Goal: Obtain resource: Obtain resource

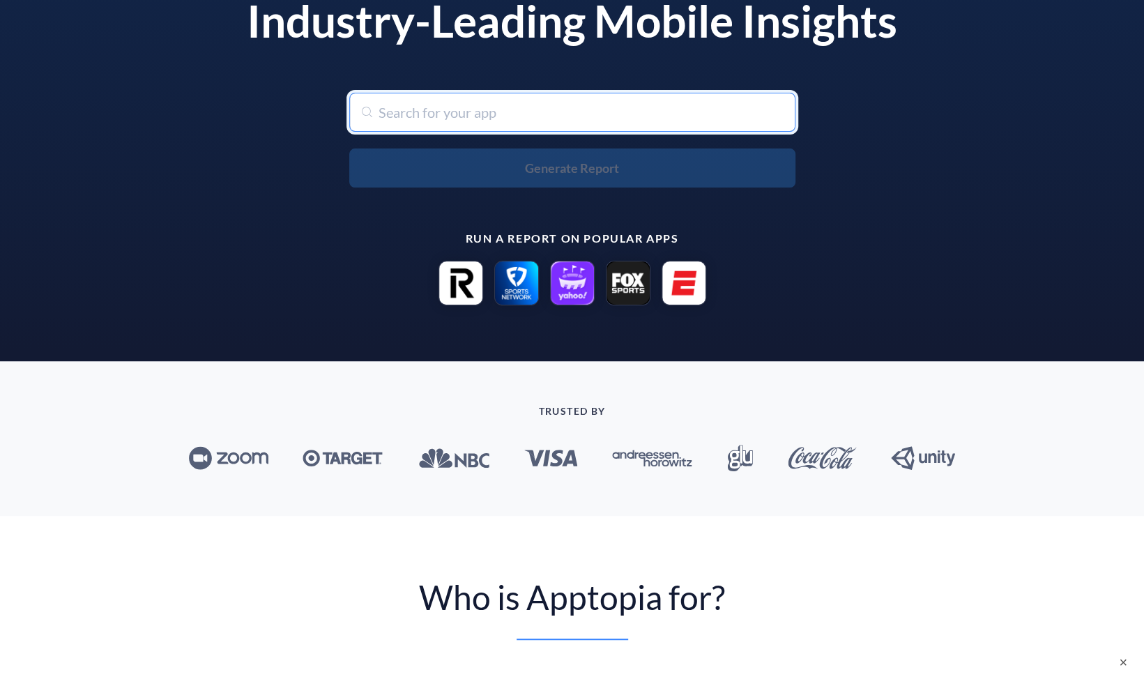
scroll to position [46, 0]
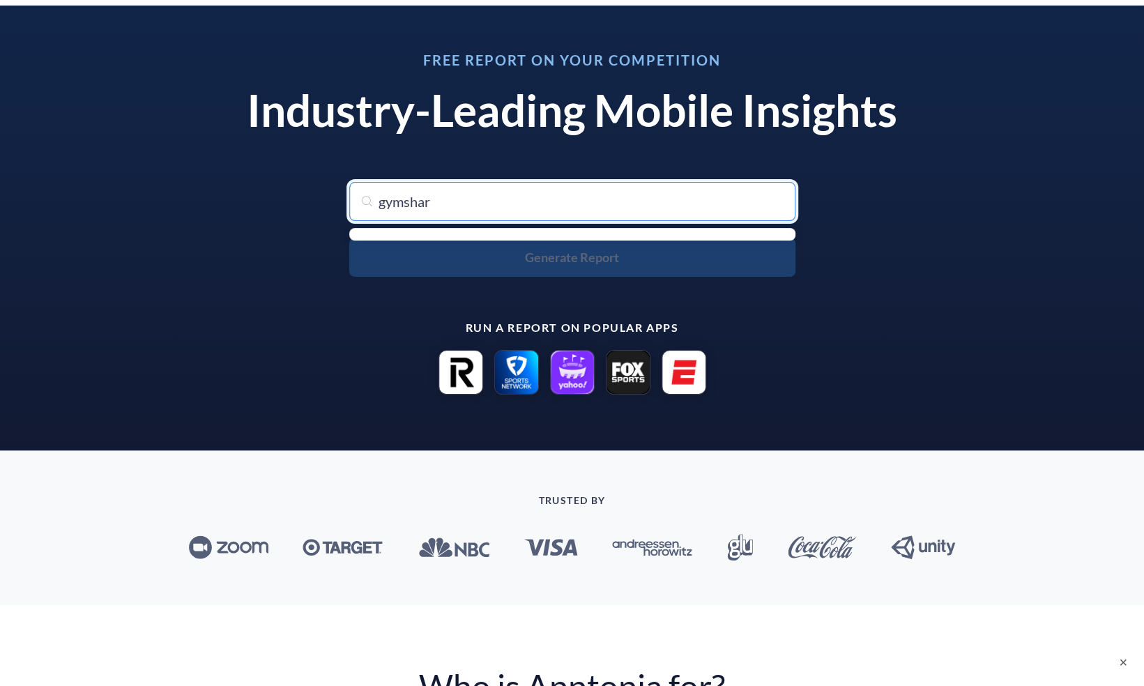
type input "gymshark"
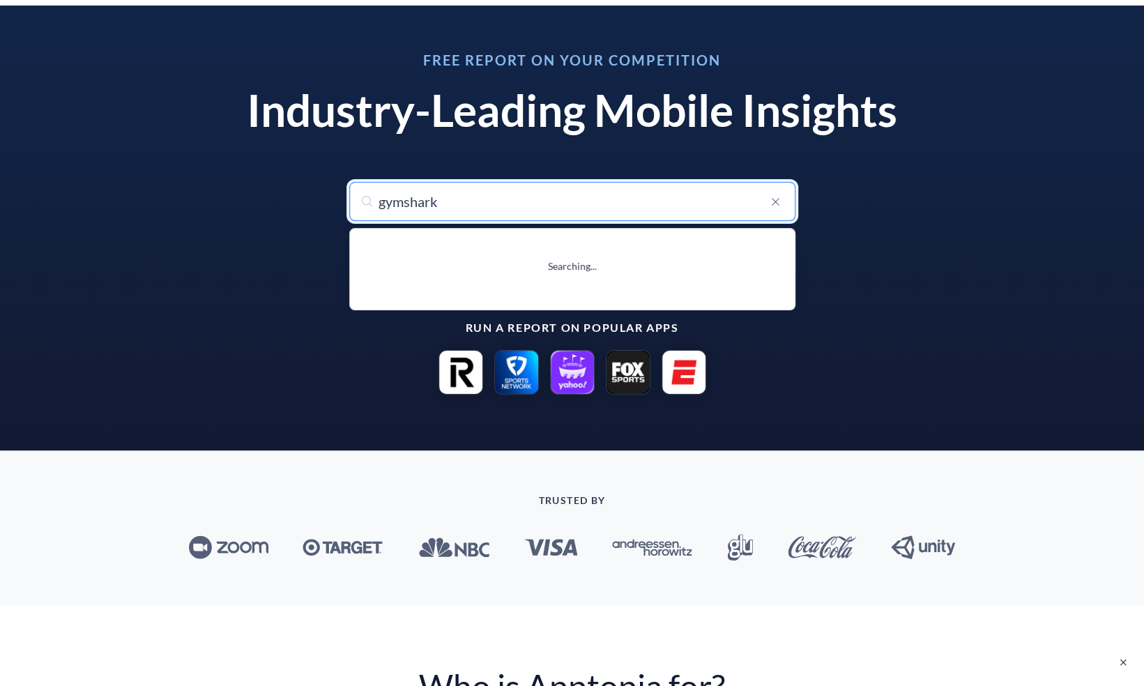
type input "gymshark: Shop Gym Clothes"
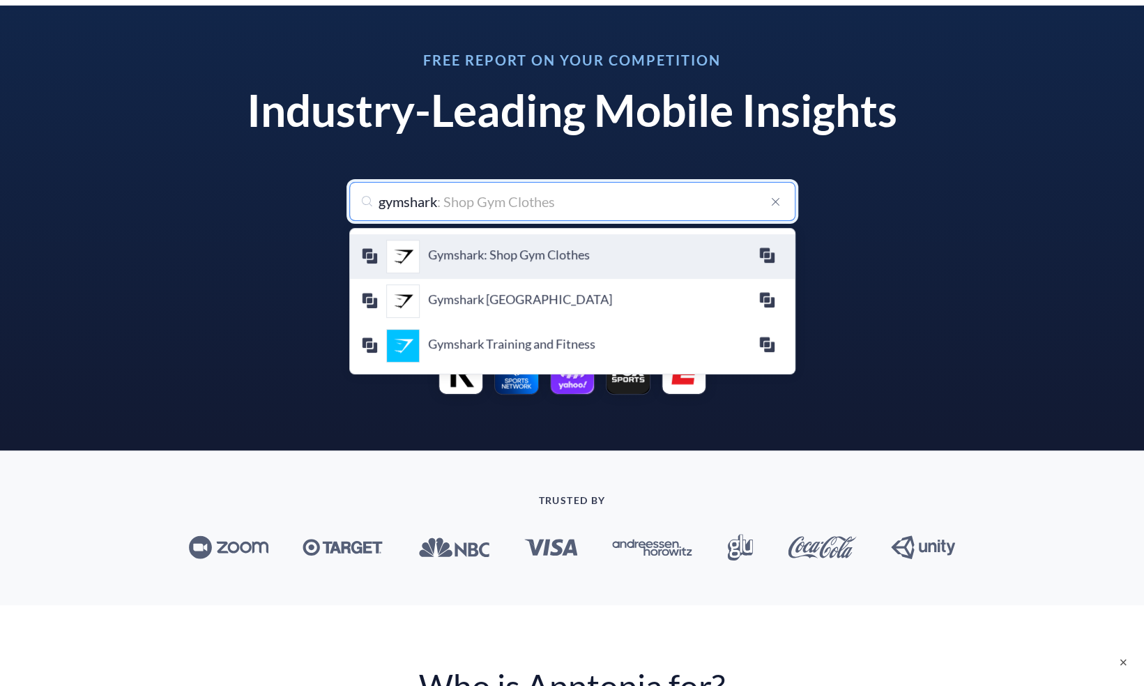
click at [432, 248] on h4 "Gymshark: Shop Gym Clothes" at bounding box center [593, 254] width 330 height 15
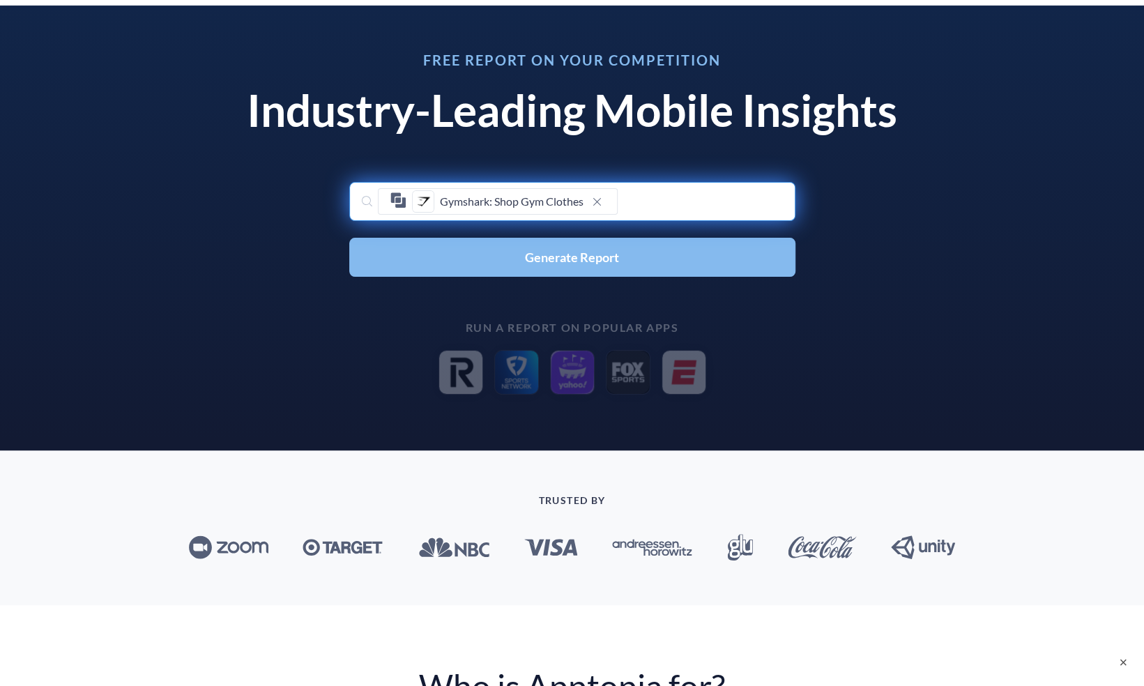
click at [439, 257] on button "Generate Report" at bounding box center [572, 257] width 446 height 39
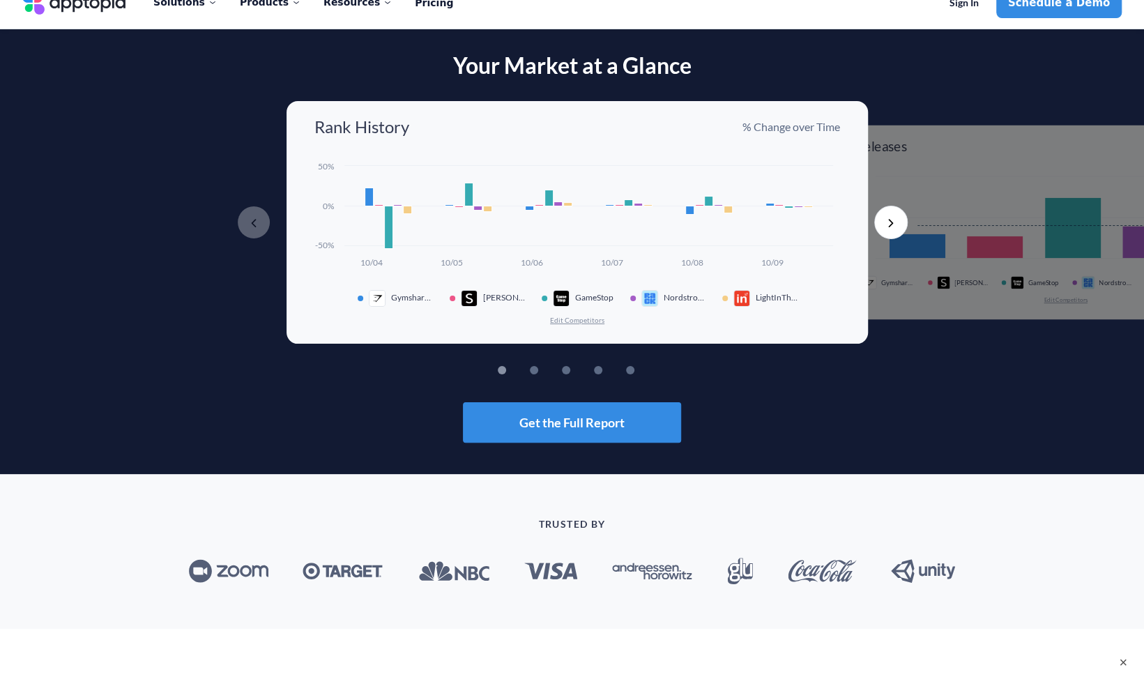
scroll to position [0, 0]
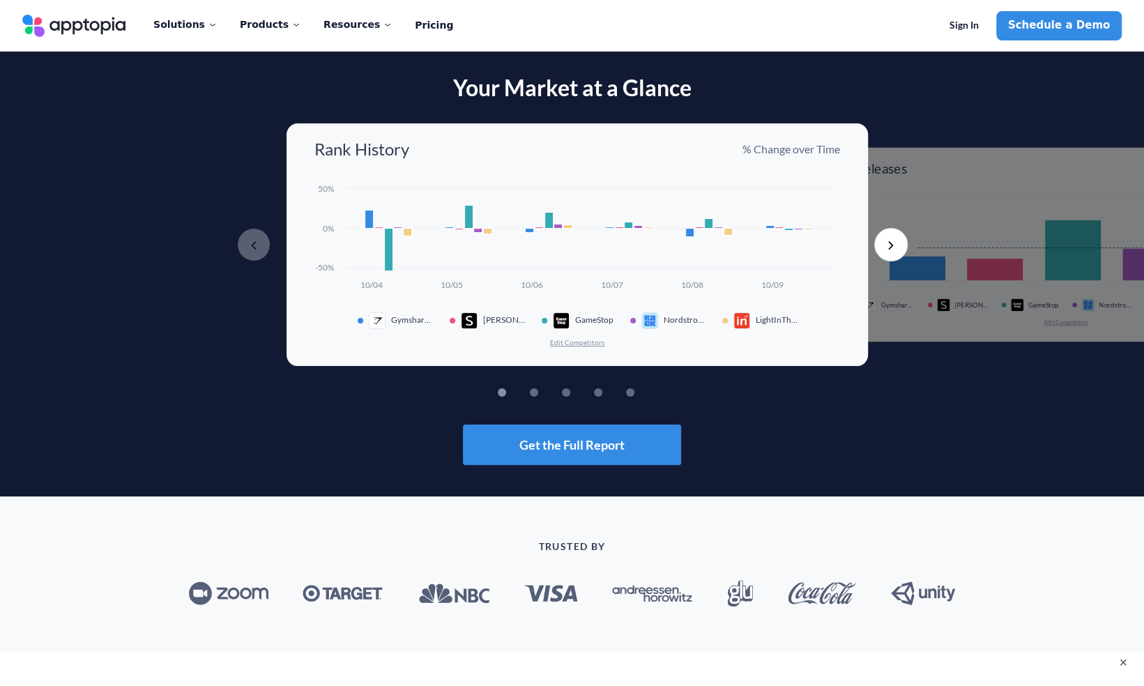
click at [600, 358] on div "Rank History % Change over Time Created with Highcharts 10.3.3 10/04 10/05 10/0…" at bounding box center [577, 244] width 581 height 243
click at [883, 245] on button "Next" at bounding box center [890, 244] width 33 height 33
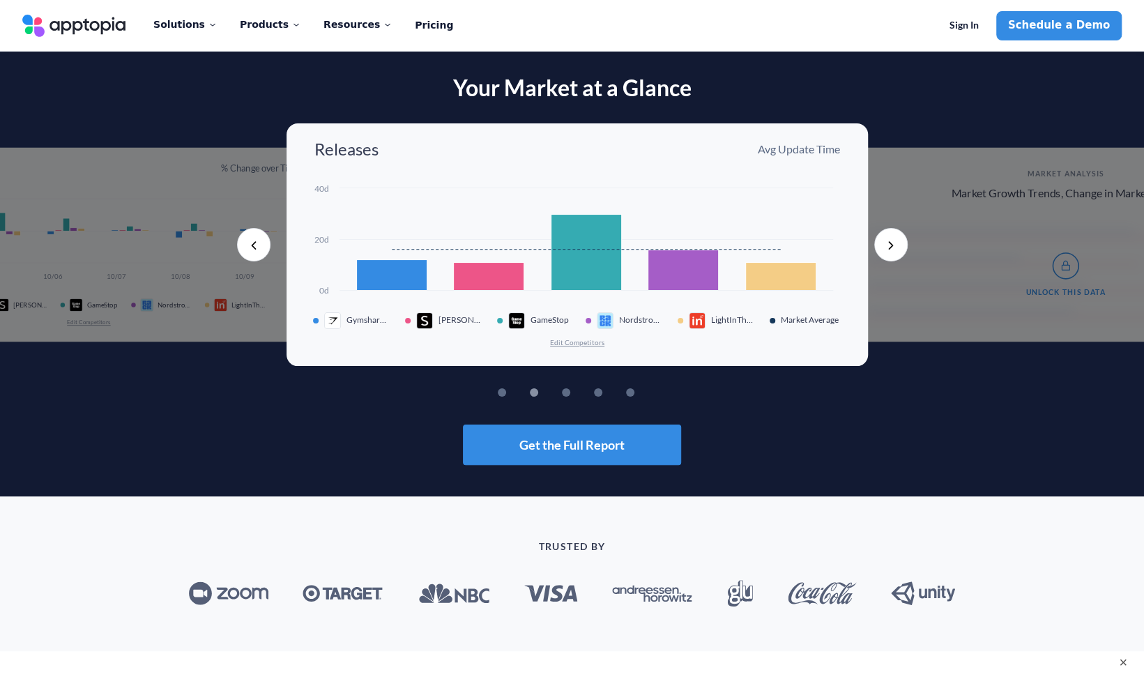
click at [886, 236] on button "Next" at bounding box center [890, 244] width 33 height 33
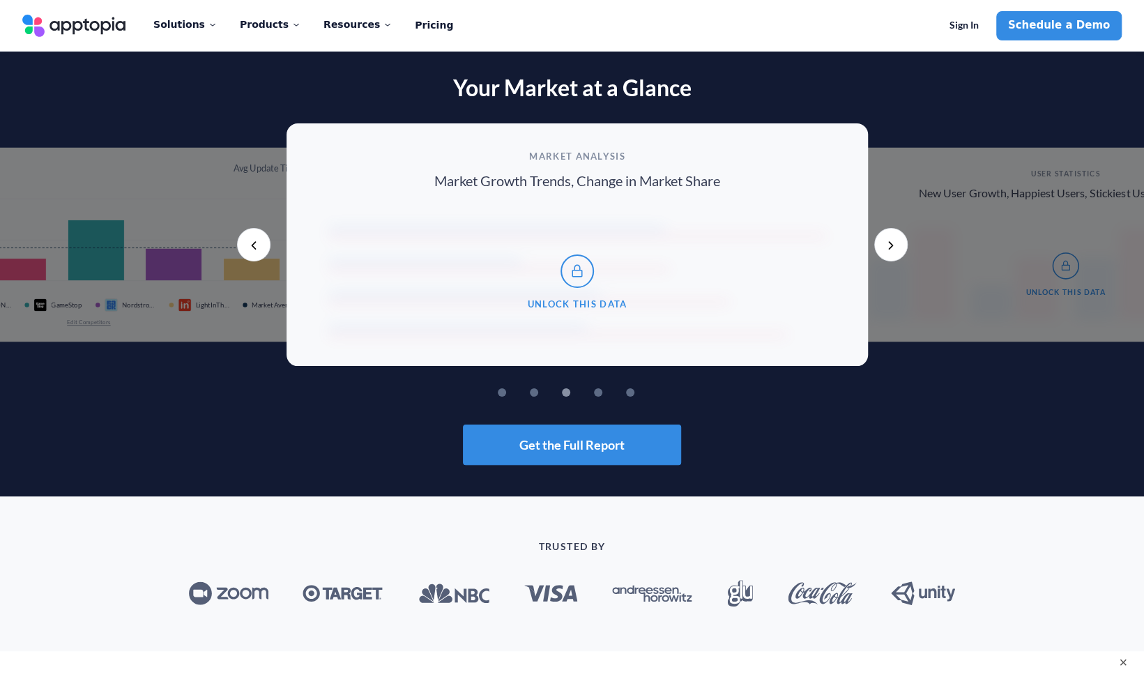
click at [252, 238] on button "Previous" at bounding box center [253, 244] width 33 height 33
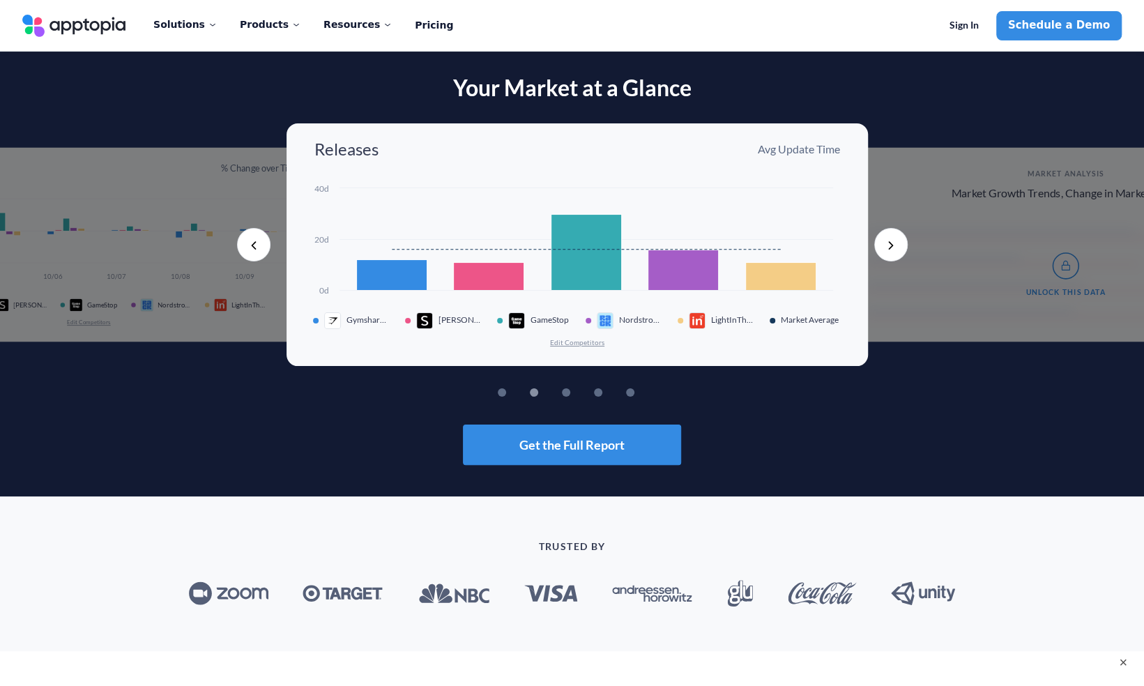
click at [252, 241] on button "Previous" at bounding box center [253, 244] width 33 height 33
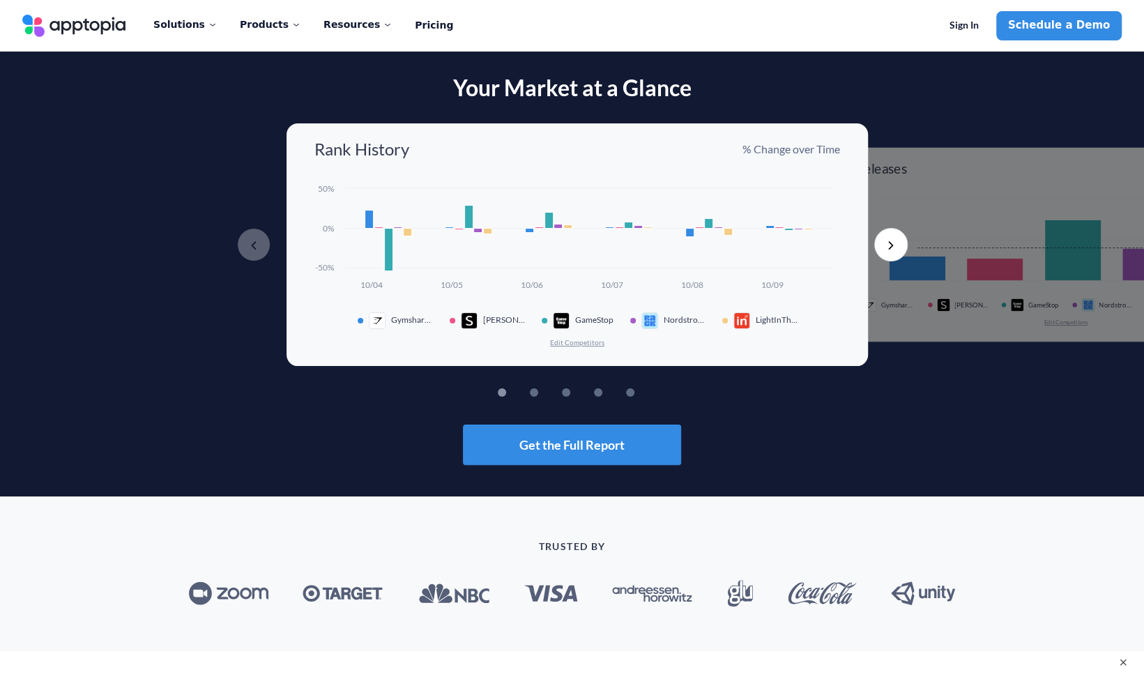
click at [881, 241] on button "Next" at bounding box center [890, 244] width 33 height 33
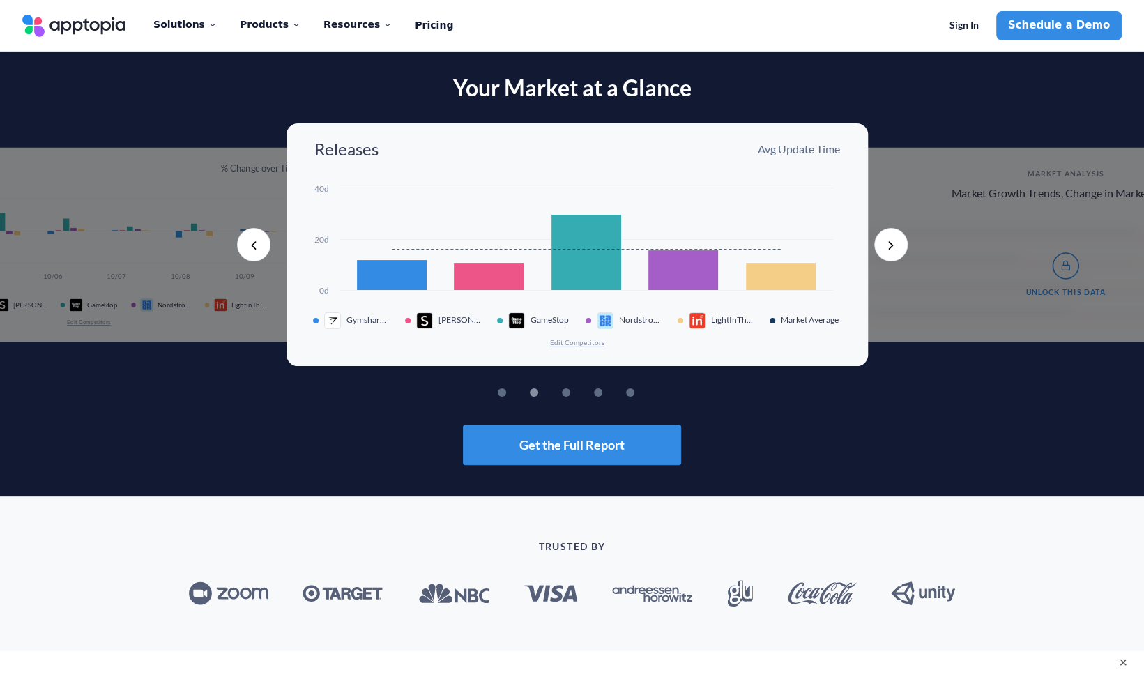
click at [881, 241] on button "Next" at bounding box center [890, 244] width 33 height 33
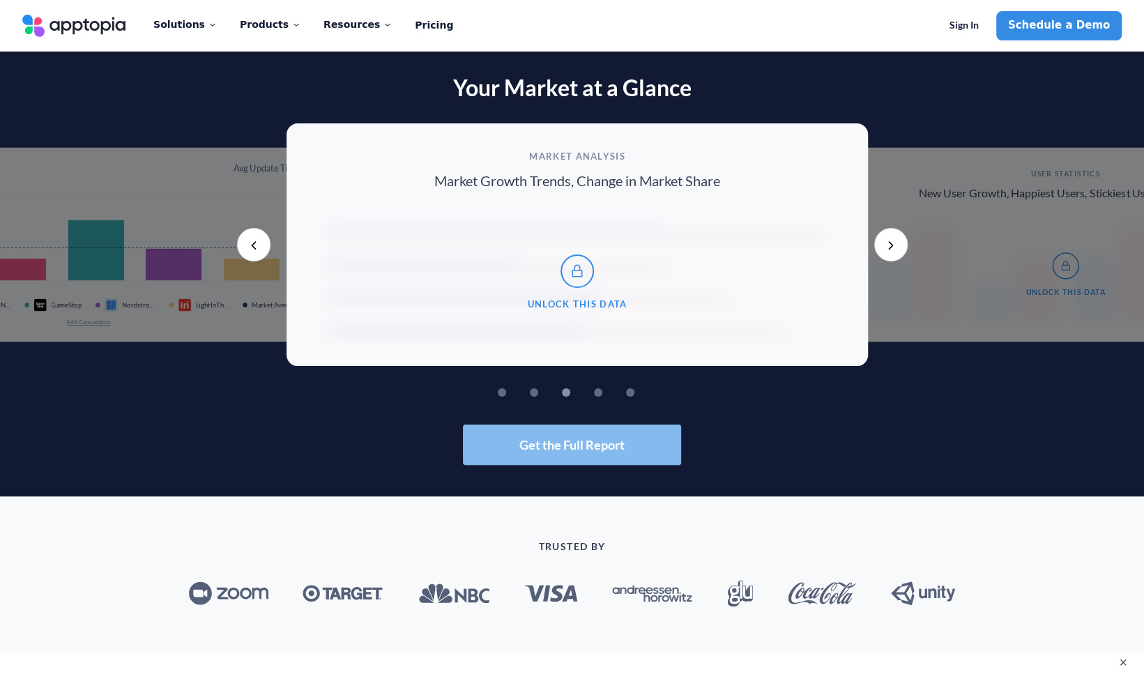
click at [551, 453] on button "Get the Full Report" at bounding box center [572, 445] width 218 height 40
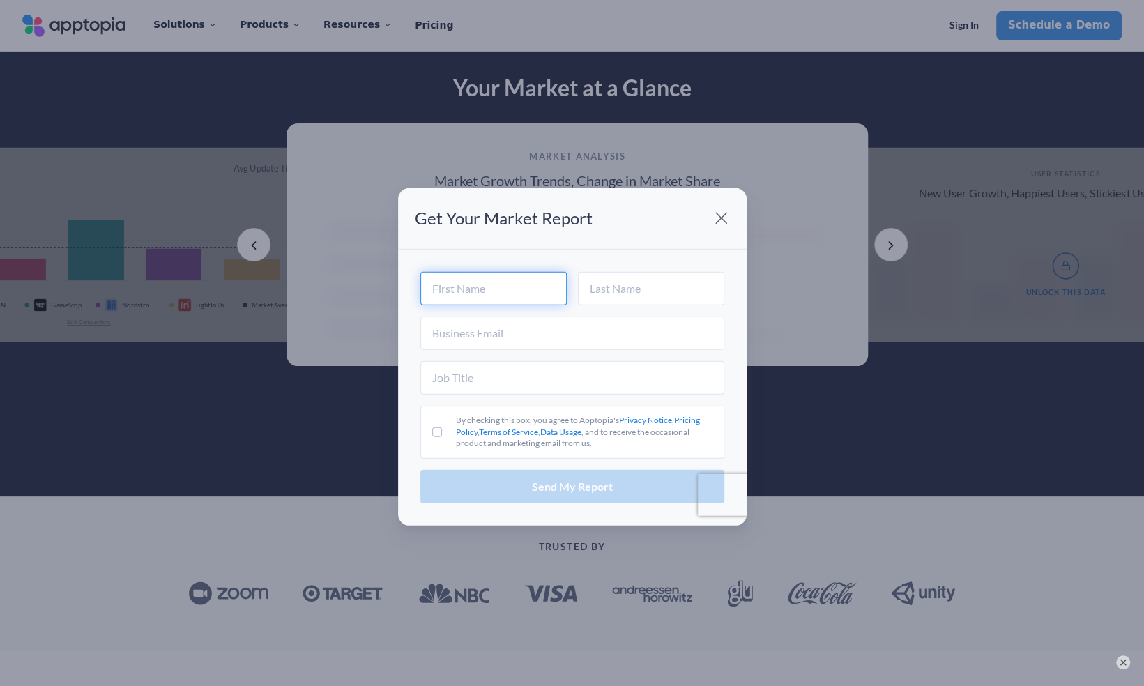
click at [526, 291] on input "text" at bounding box center [493, 287] width 146 height 33
type input "[PERSON_NAME]"
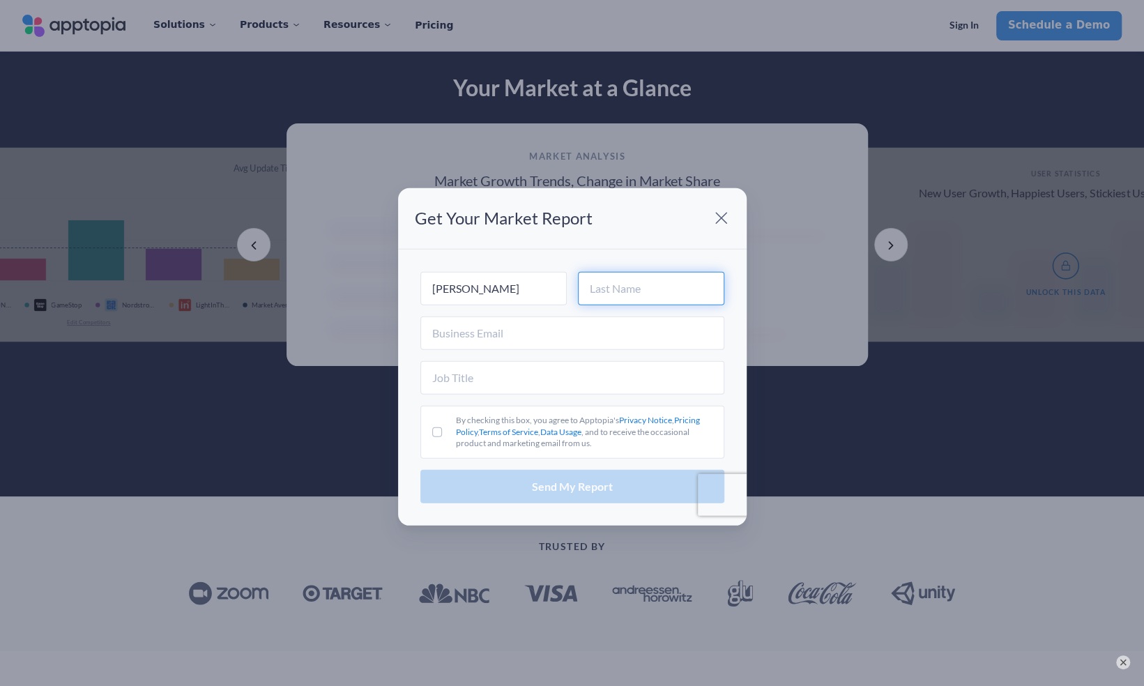
type input "[PERSON_NAME]"
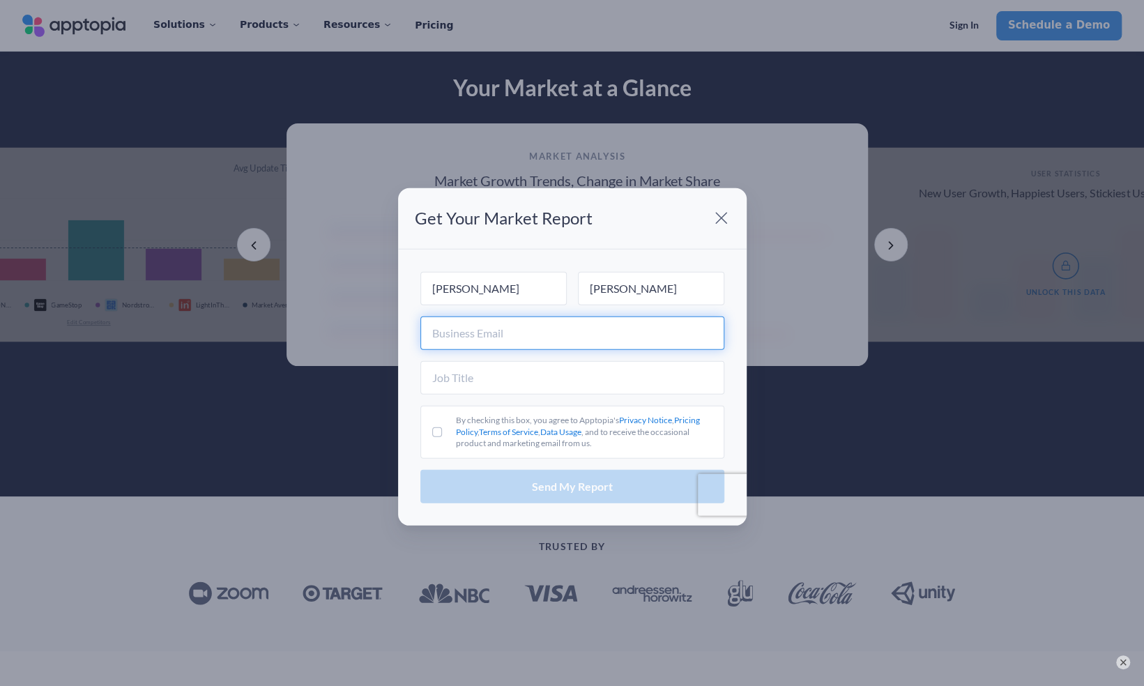
drag, startPoint x: 492, startPoint y: 331, endPoint x: 475, endPoint y: 330, distance: 16.7
click at [475, 330] on input "text" at bounding box center [572, 332] width 304 height 33
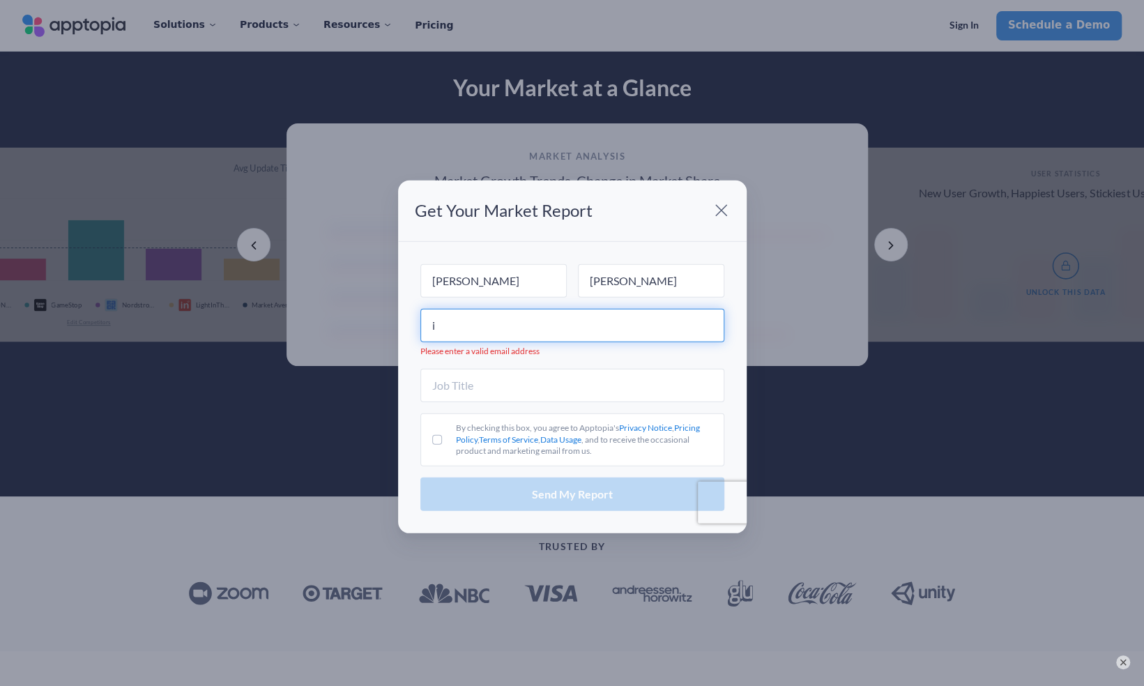
type input "iqcarbaj@iu.edu"
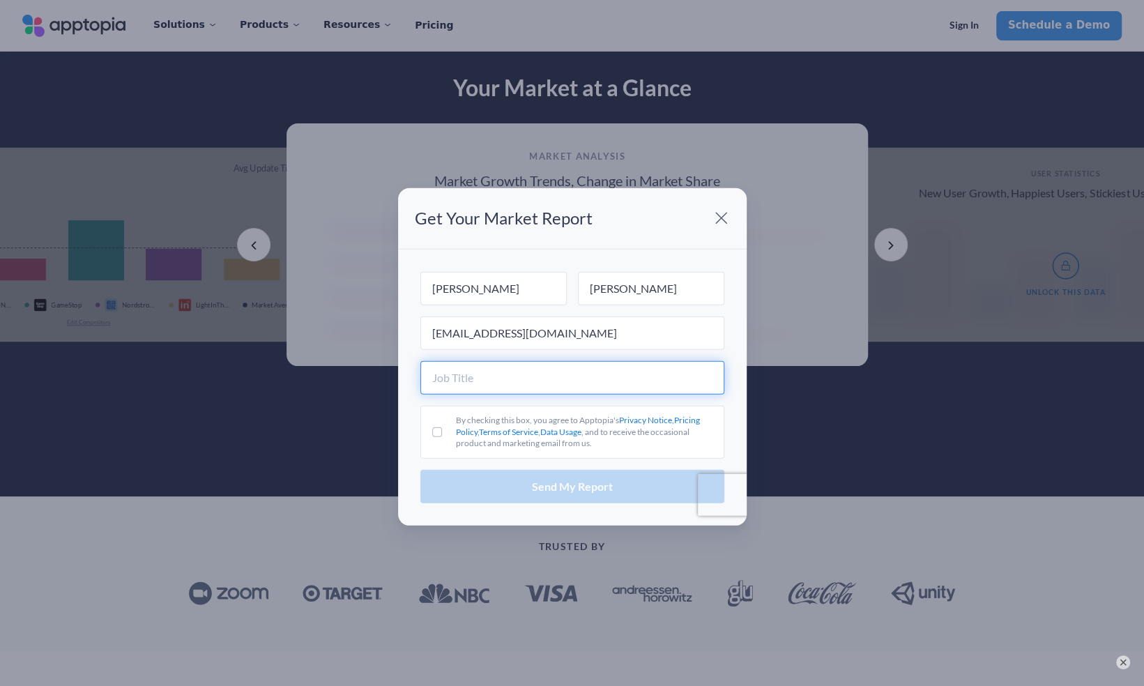
click at [484, 384] on input "text" at bounding box center [572, 376] width 304 height 33
click at [440, 429] on input "By checking this box, you agree to Apptopia's Privacy Notice , Pricing Policy ,…" at bounding box center [437, 432] width 10 height 10
checkbox input "true"
click at [462, 390] on input "text" at bounding box center [572, 376] width 304 height 33
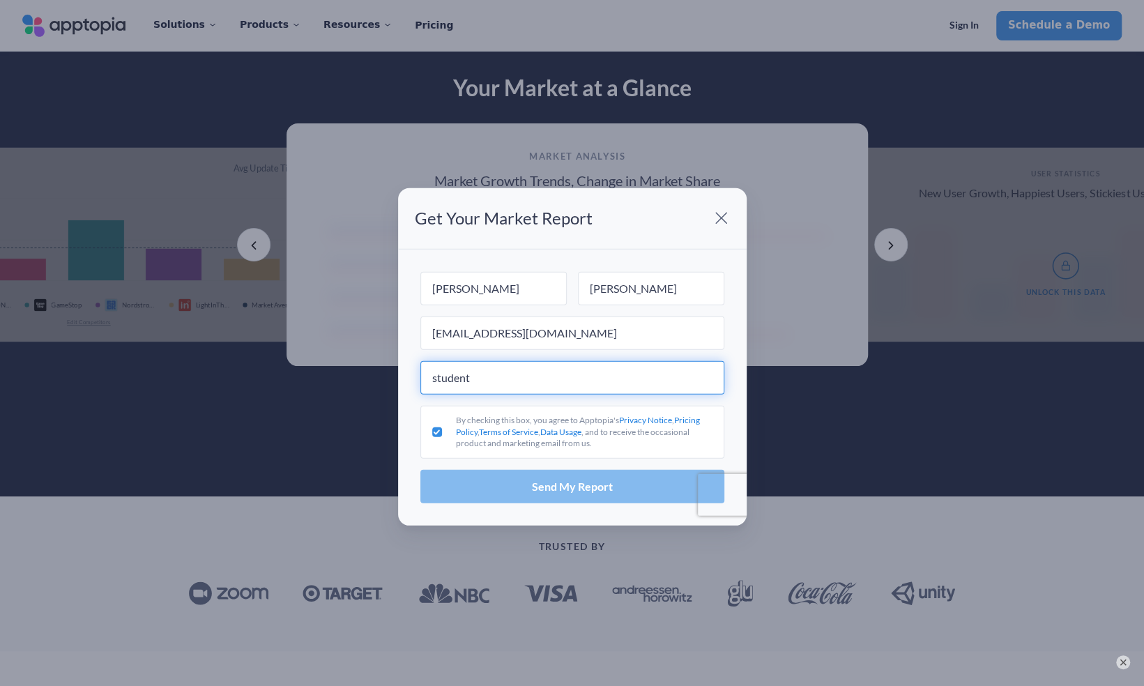
type input "student"
click at [477, 484] on button "Send My Report" at bounding box center [572, 486] width 304 height 33
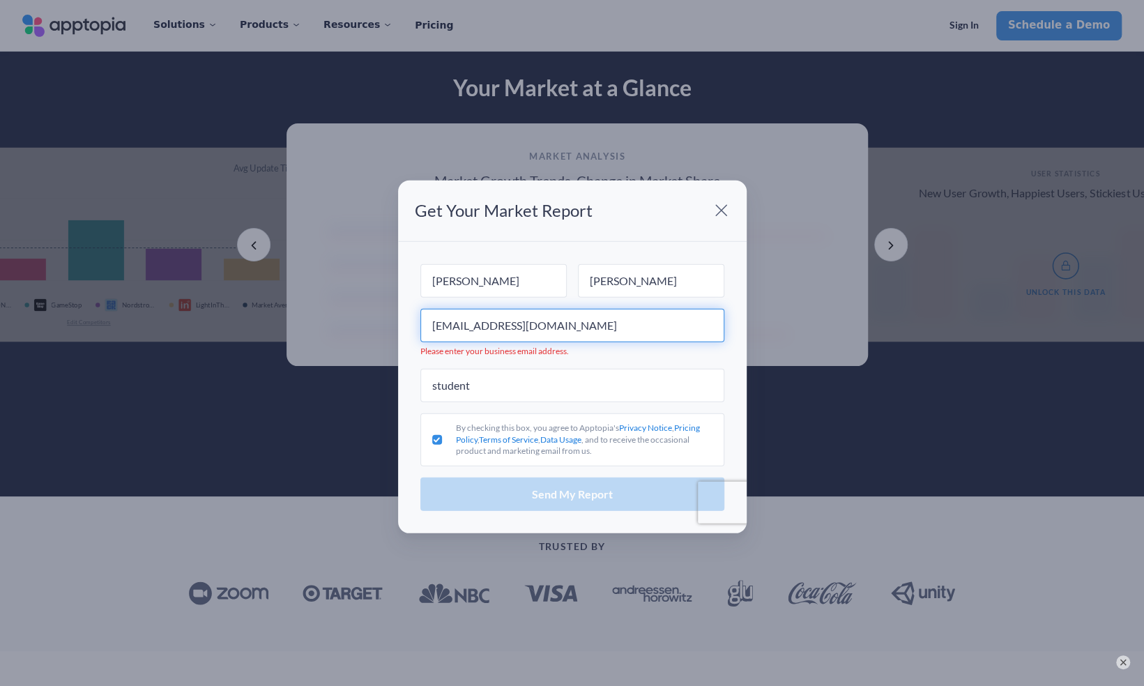
click at [542, 333] on input "iqcarbaj@iu.edu" at bounding box center [572, 324] width 304 height 33
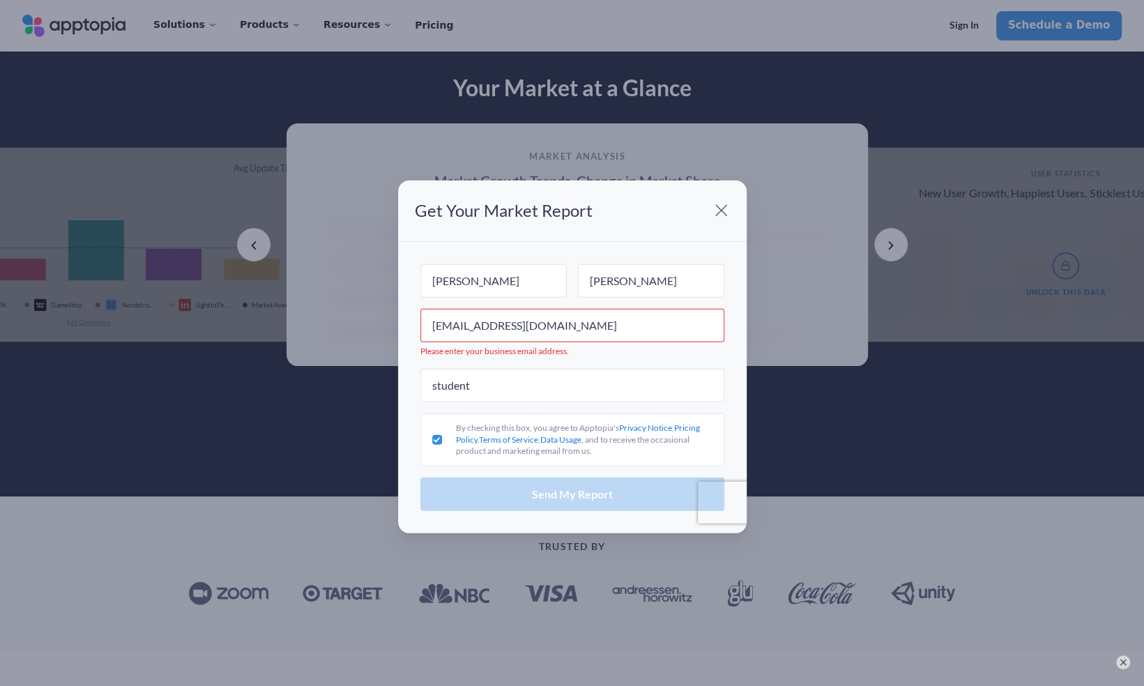
click at [724, 210] on span at bounding box center [722, 211] width 28 height 28
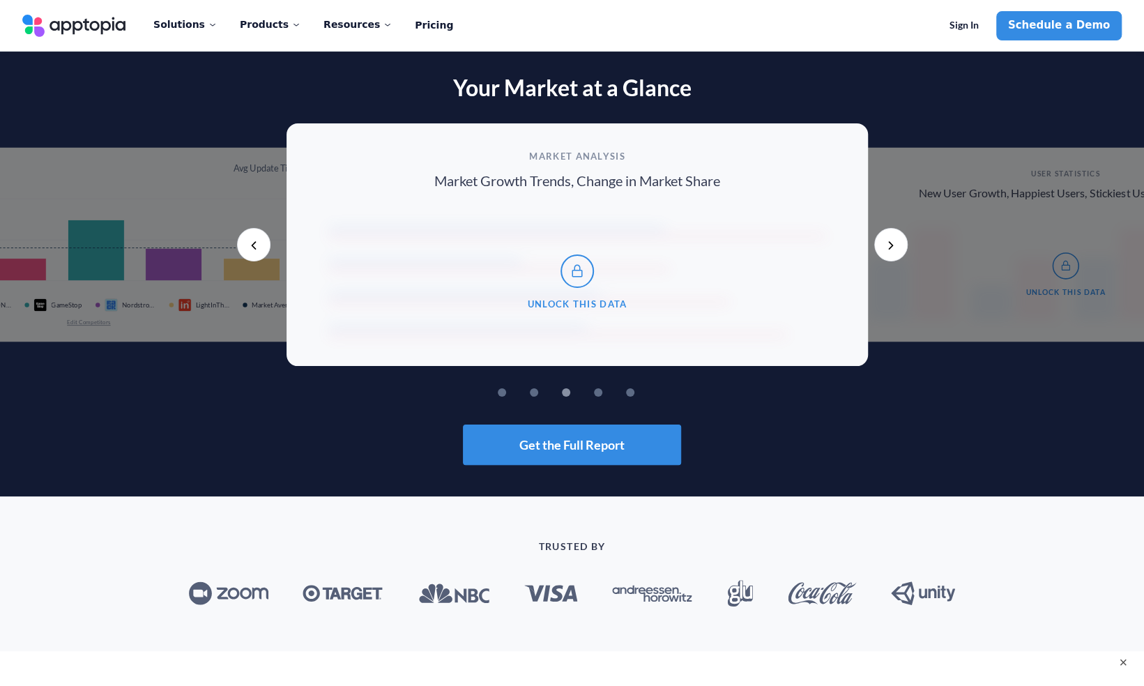
click at [253, 233] on button "Previous" at bounding box center [253, 244] width 33 height 33
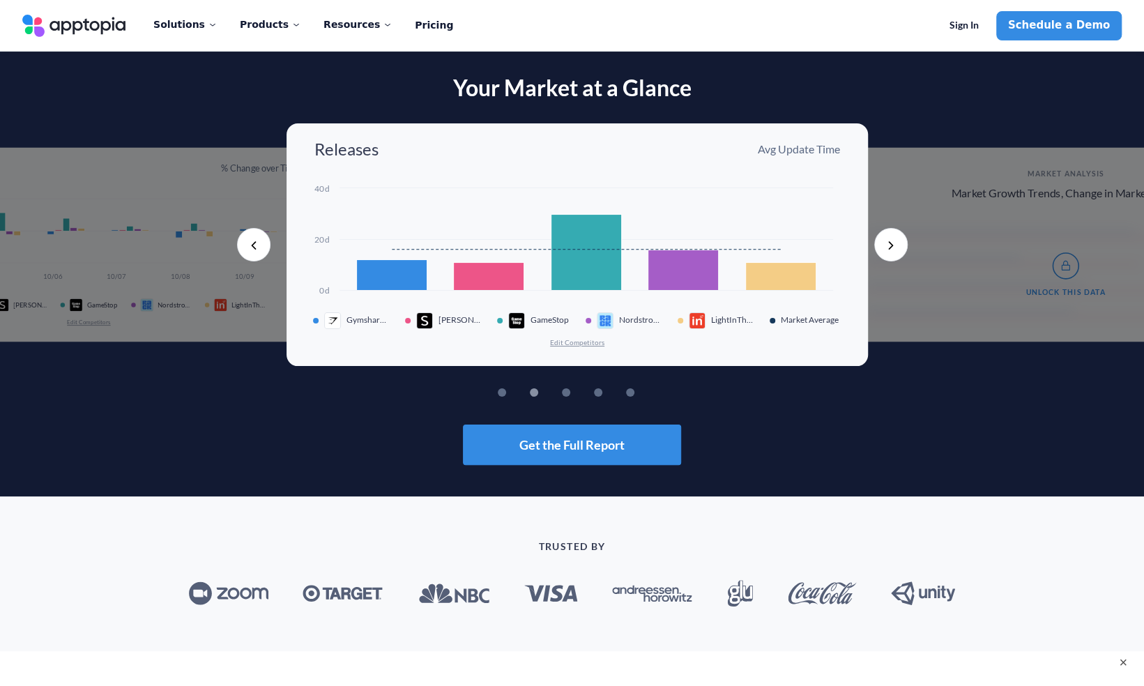
click at [253, 233] on button "Previous" at bounding box center [253, 244] width 33 height 33
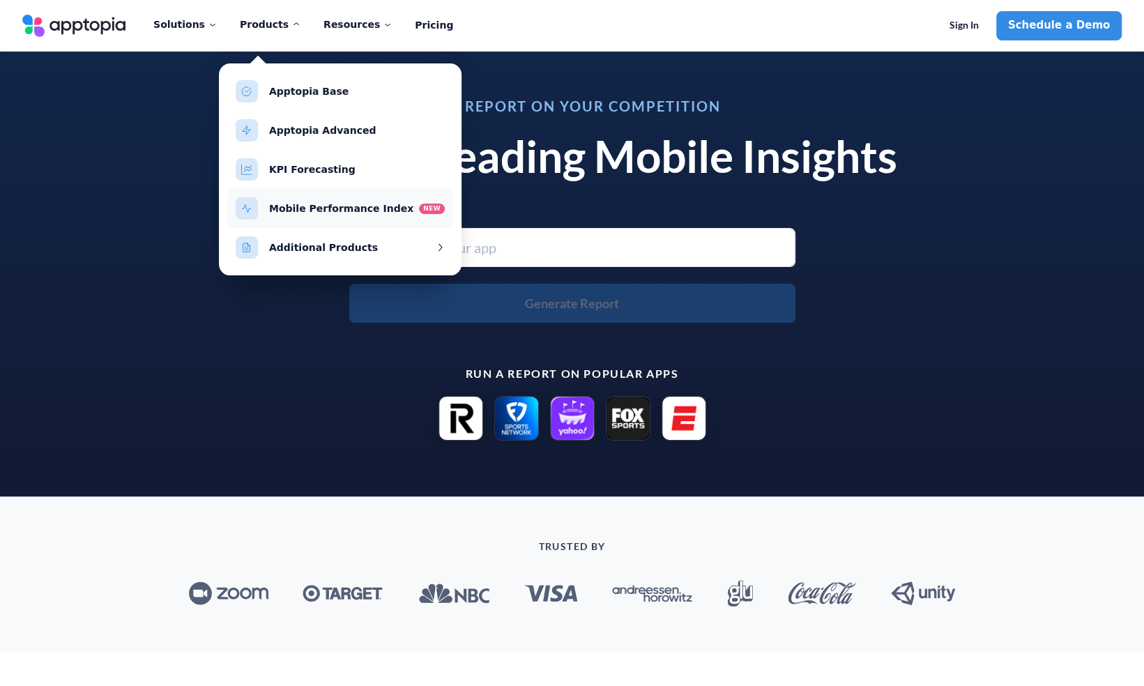
click at [319, 213] on link "Mobile Performance Index" at bounding box center [341, 208] width 144 height 11
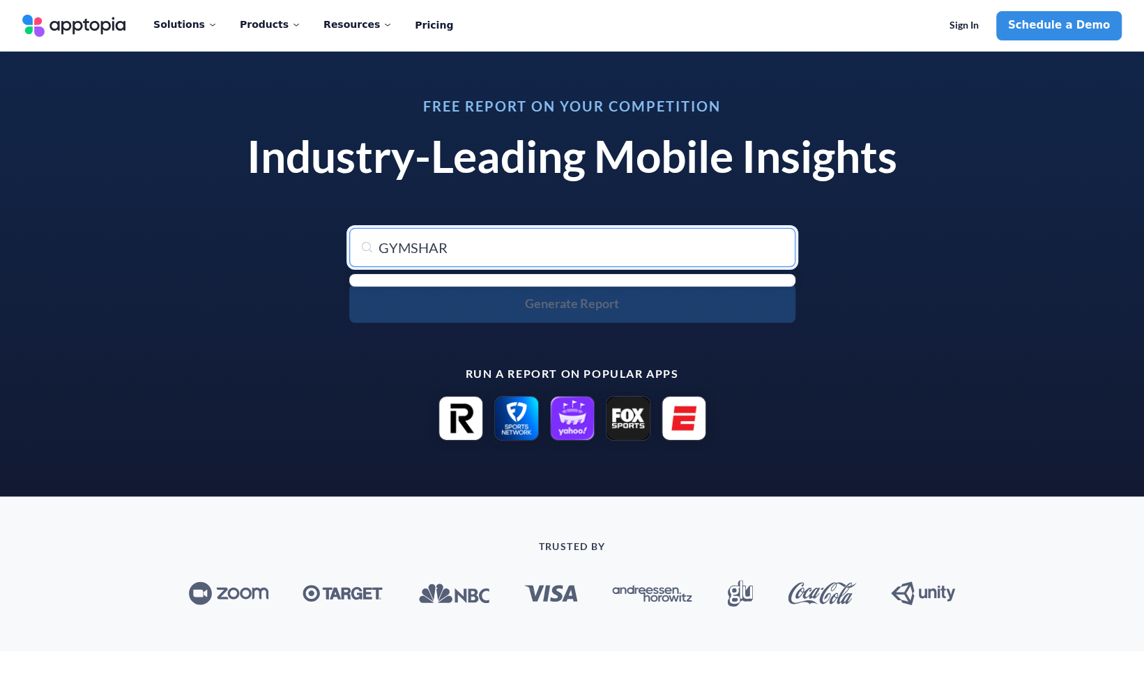
type input "GYMSHARK"
type input "GYMSHARK: Shop Gym Clothes"
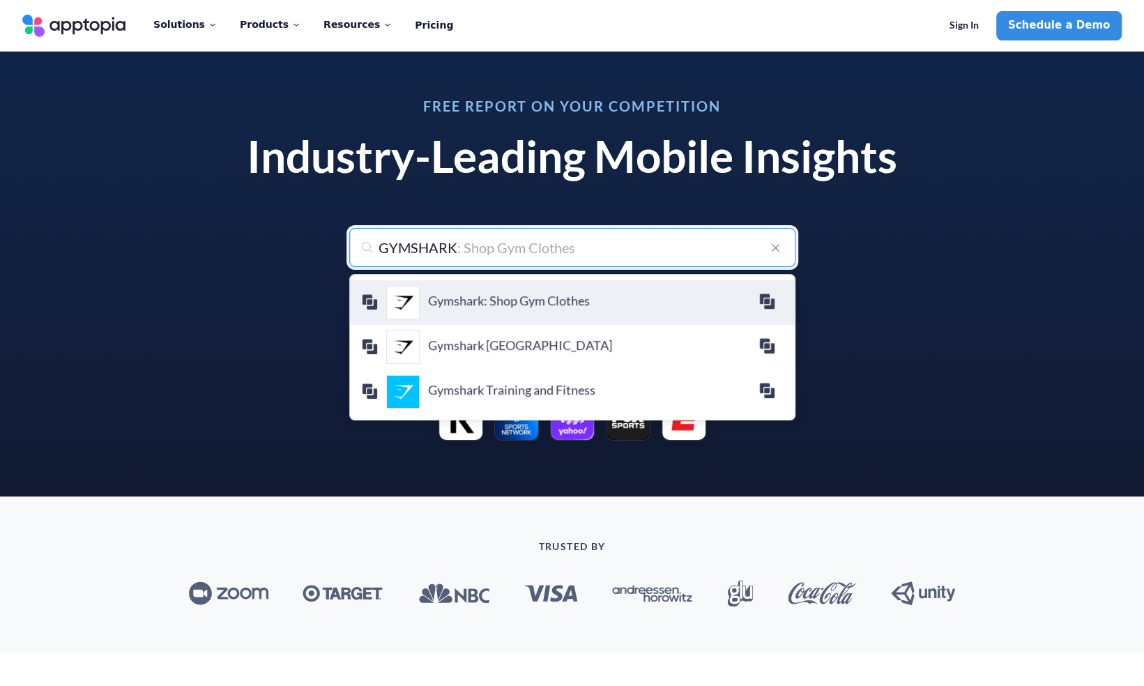
click at [459, 303] on h4 "Gymshark: Shop Gym Clothes" at bounding box center [593, 300] width 330 height 15
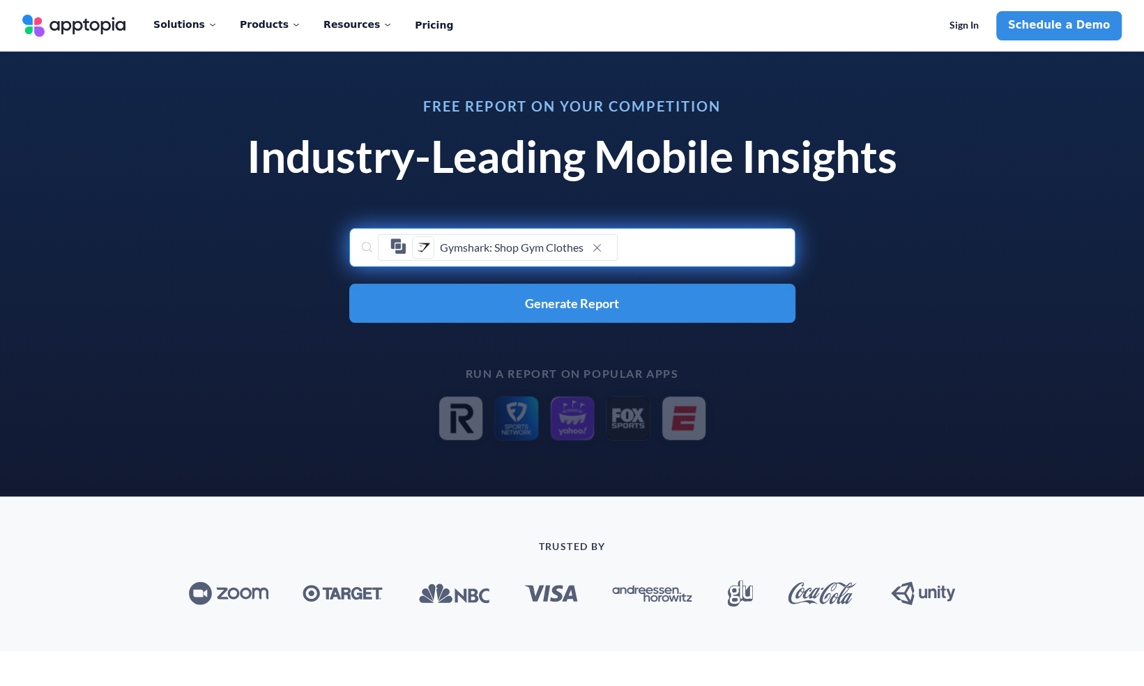
click at [459, 303] on button "Generate Report" at bounding box center [572, 303] width 446 height 39
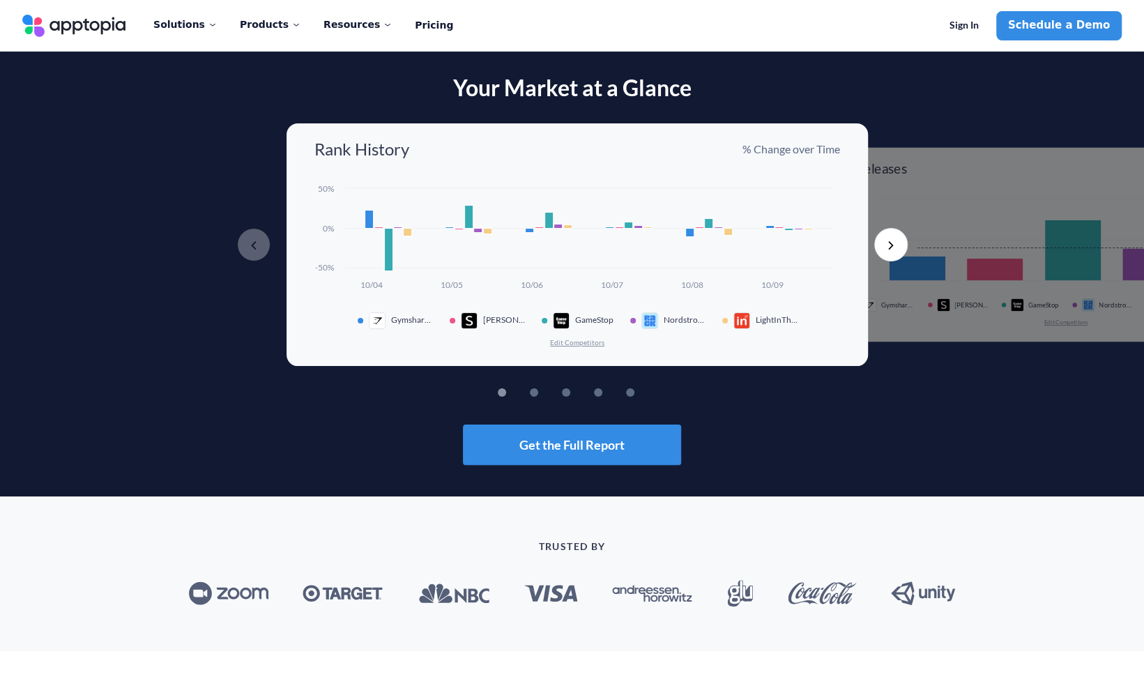
click at [878, 250] on button "Next" at bounding box center [890, 244] width 33 height 33
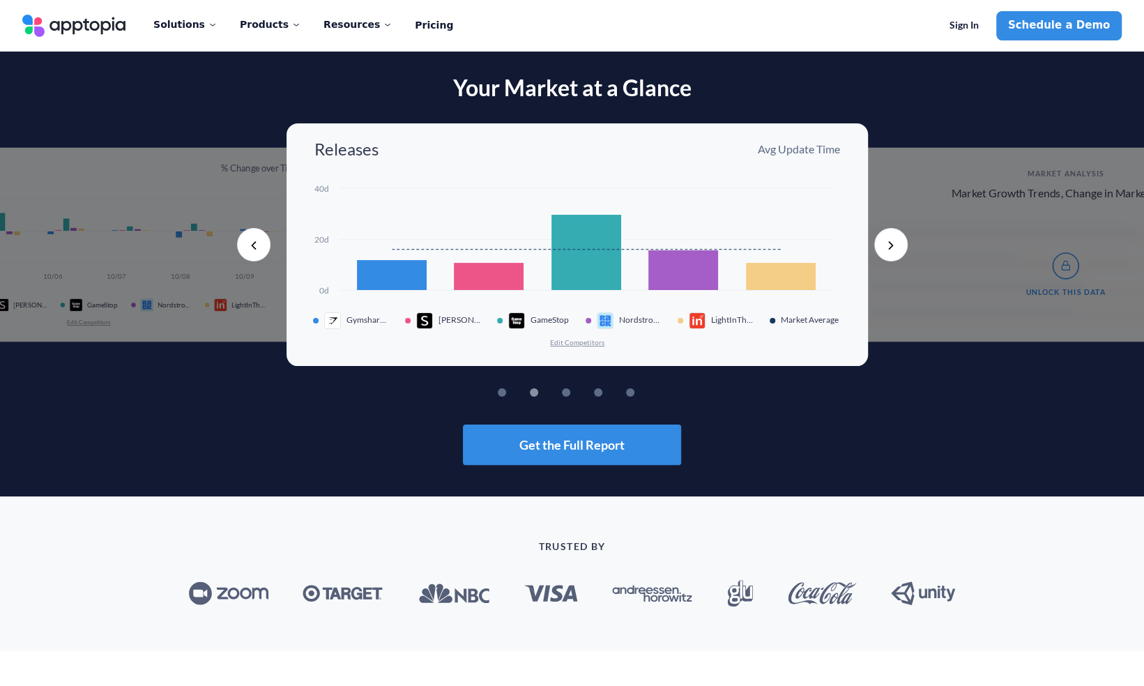
click at [878, 250] on button "Next" at bounding box center [890, 244] width 33 height 33
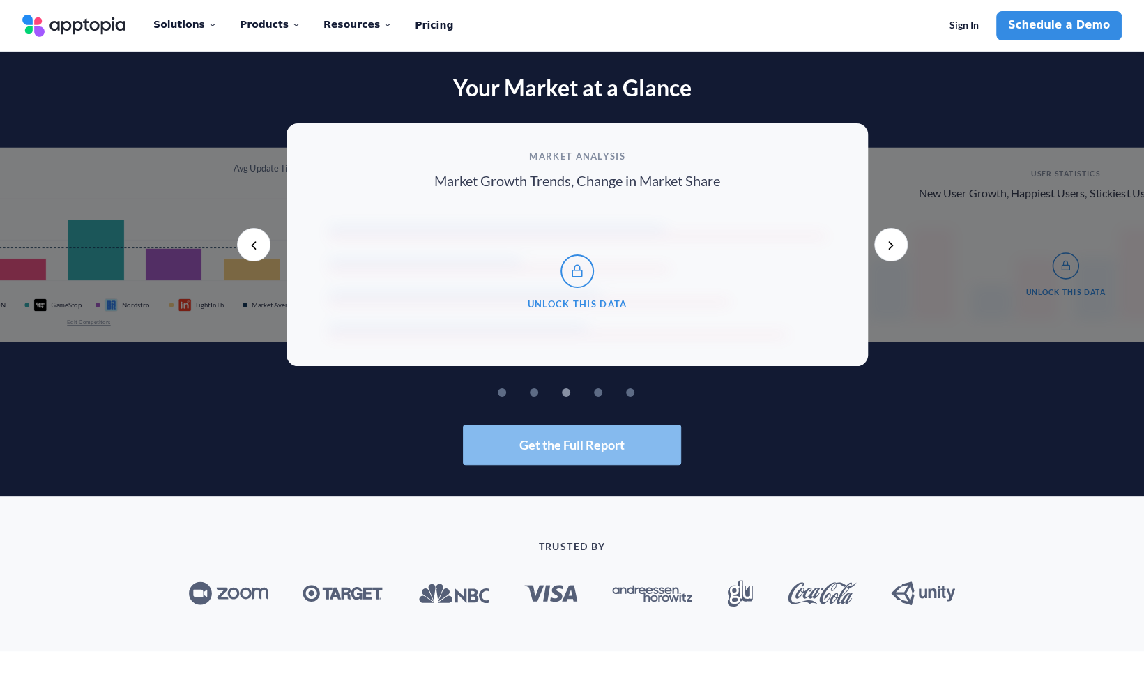
click at [599, 445] on span "Get the Full Report" at bounding box center [571, 444] width 105 height 13
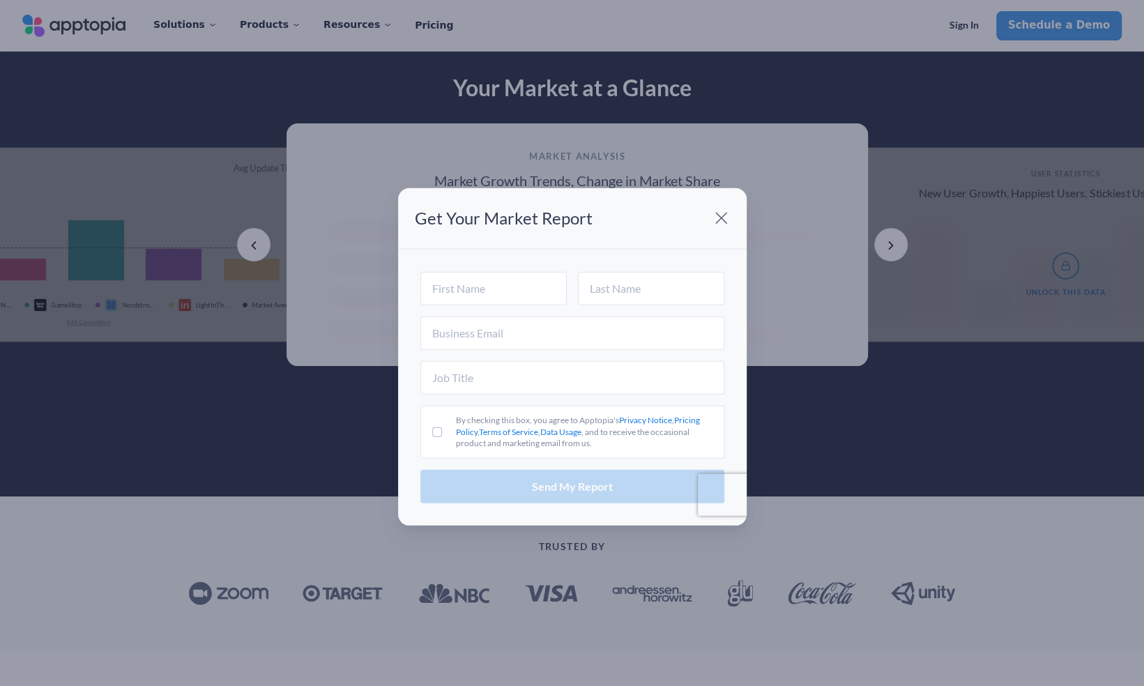
click at [714, 213] on span at bounding box center [722, 218] width 28 height 28
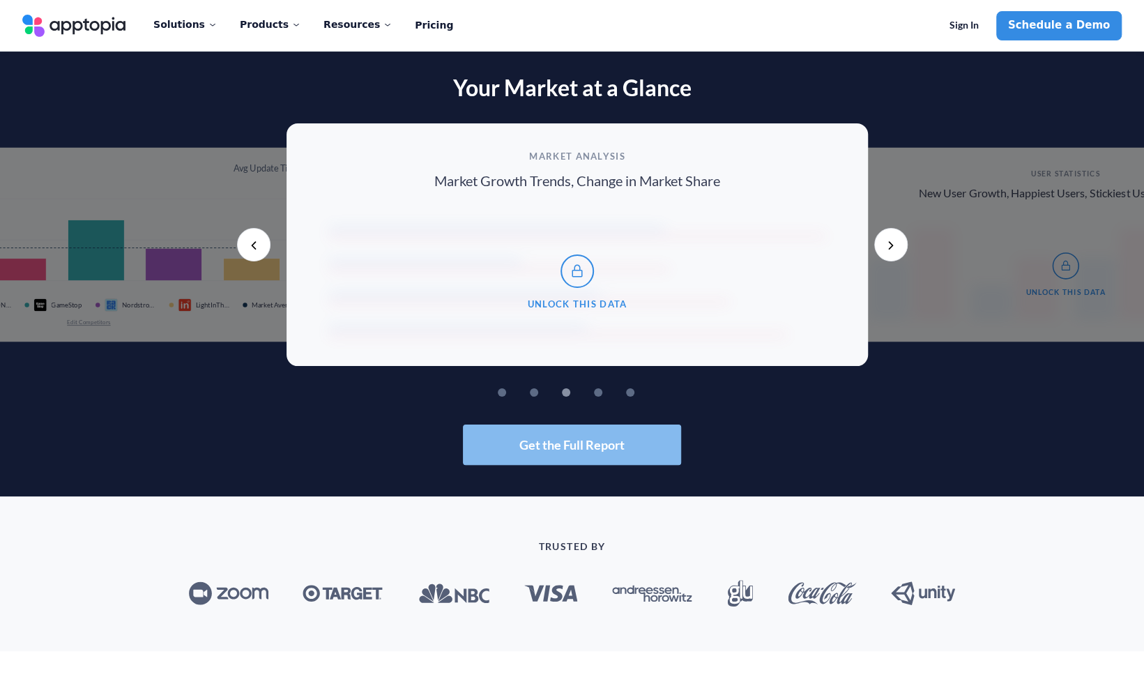
click at [492, 448] on button "Get the Full Report" at bounding box center [572, 445] width 218 height 40
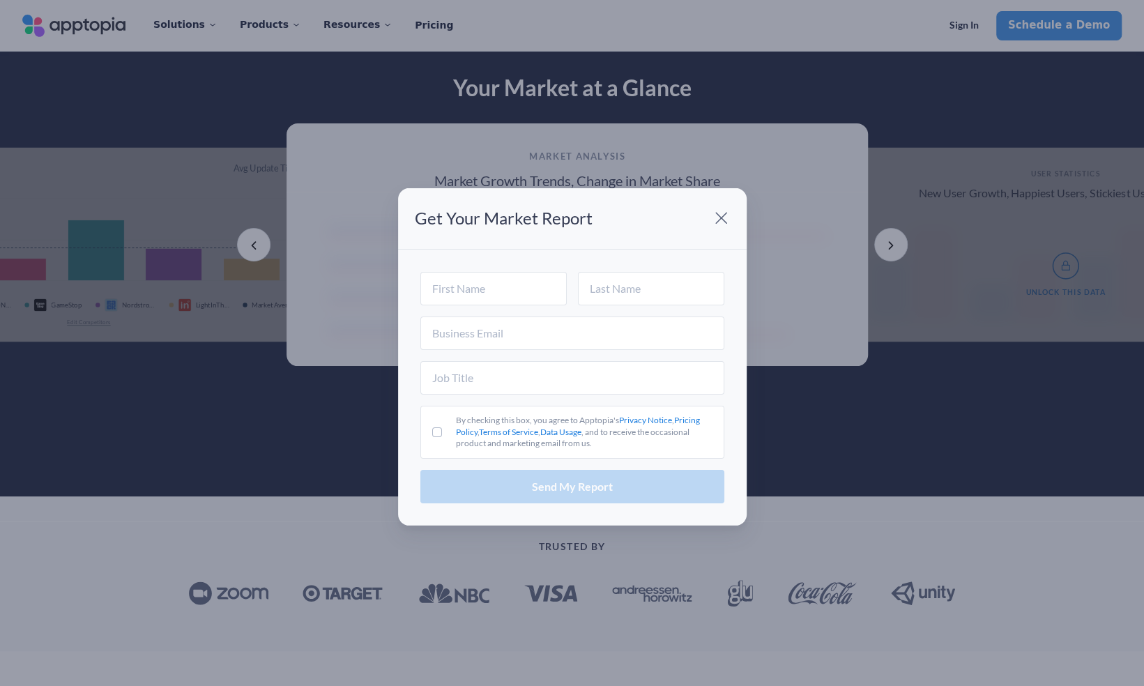
click at [485, 307] on div at bounding box center [572, 293] width 304 height 45
click at [494, 287] on input "text" at bounding box center [493, 287] width 146 height 33
type input "[PERSON_NAME]"
type input "[EMAIL_ADDRESS][DOMAIN_NAME]"
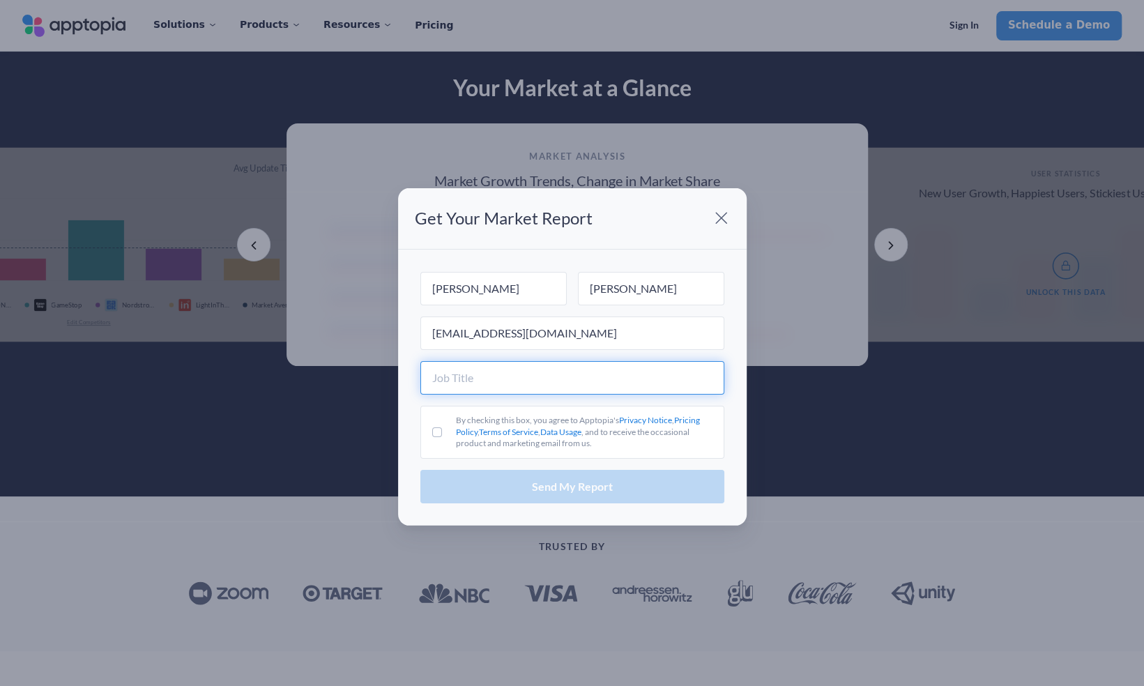
click at [496, 383] on input "text" at bounding box center [572, 376] width 304 height 33
click at [441, 420] on label "By checking this box, you agree to Apptopia's Privacy Notice , Pricing Policy ,…" at bounding box center [572, 431] width 304 height 53
click at [441, 427] on input "By checking this box, you agree to Apptopia's Privacy Notice , Pricing Policy ,…" at bounding box center [437, 432] width 10 height 10
checkbox input "true"
click at [459, 394] on input "text" at bounding box center [572, 376] width 304 height 33
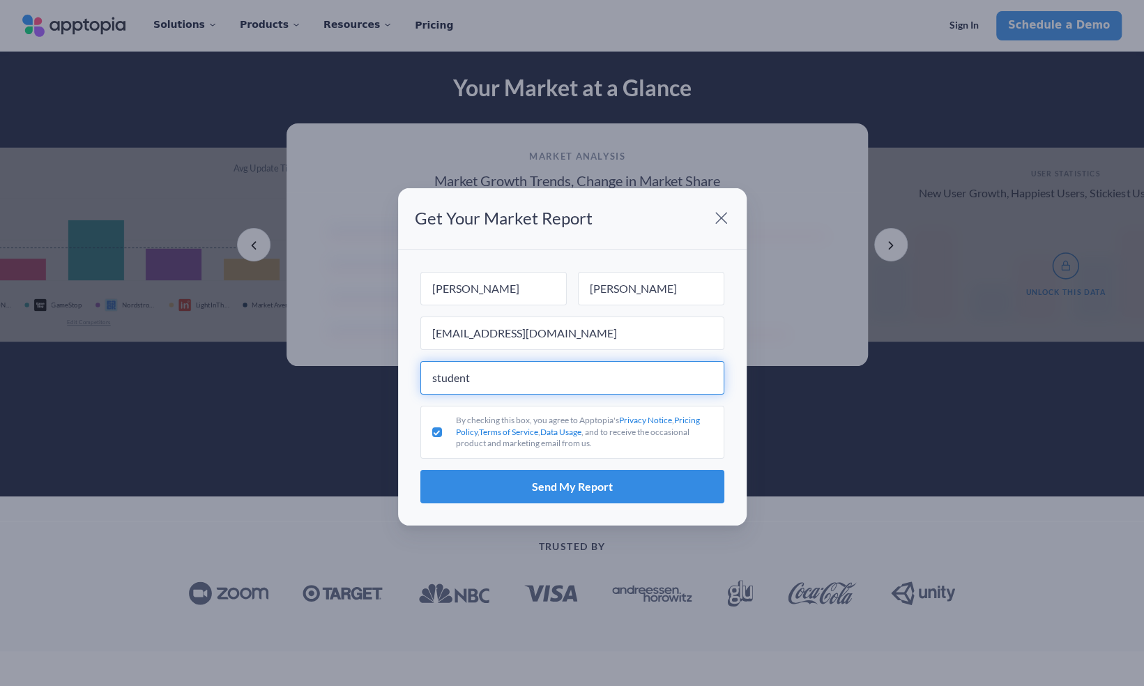
type input "student"
click at [420, 470] on button "Send My Report" at bounding box center [572, 486] width 304 height 33
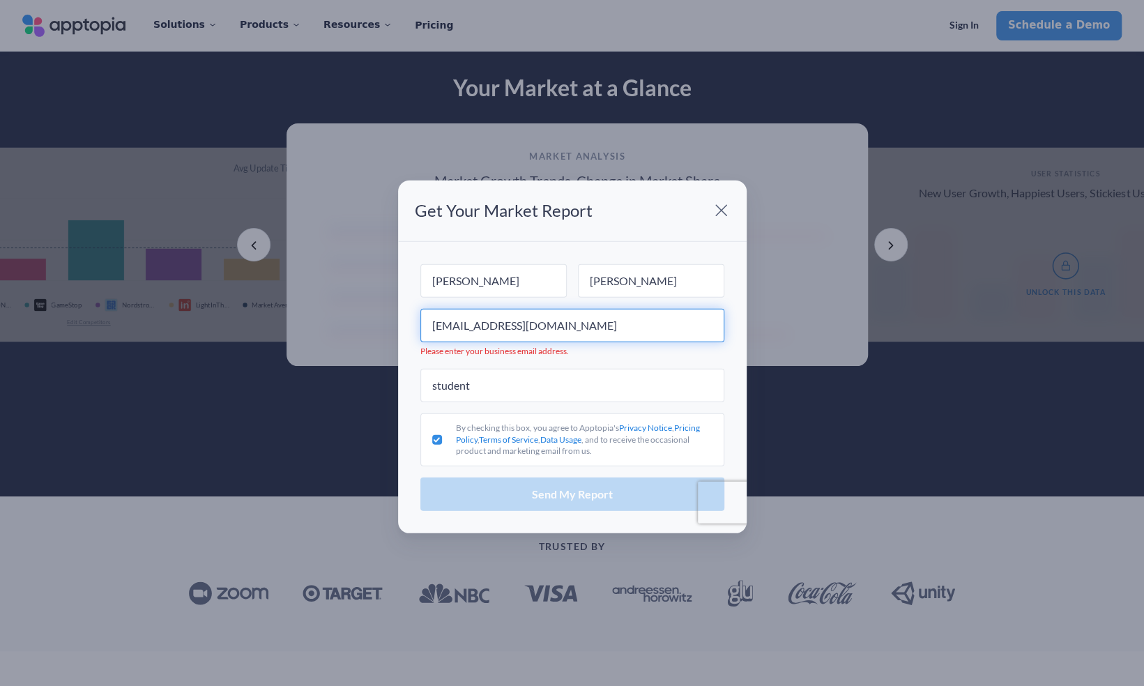
click at [574, 326] on input "[EMAIL_ADDRESS][DOMAIN_NAME]" at bounding box center [572, 324] width 304 height 33
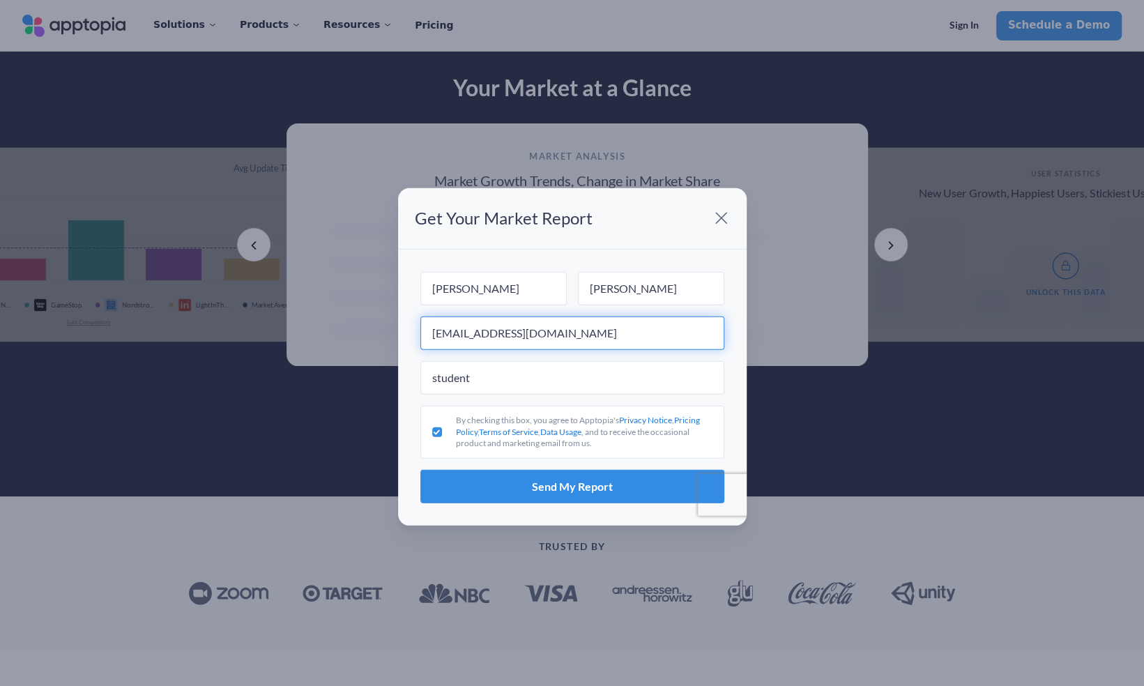
type input "[EMAIL_ADDRESS][DOMAIN_NAME]"
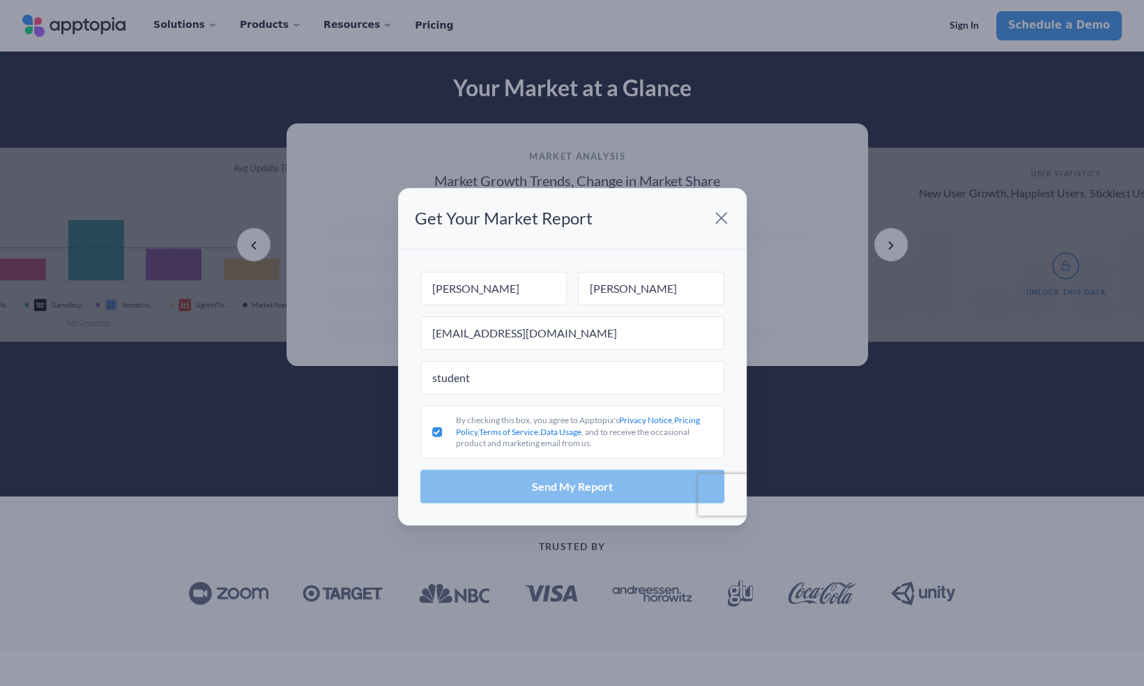
click at [560, 489] on span "Send My Report" at bounding box center [572, 486] width 81 height 11
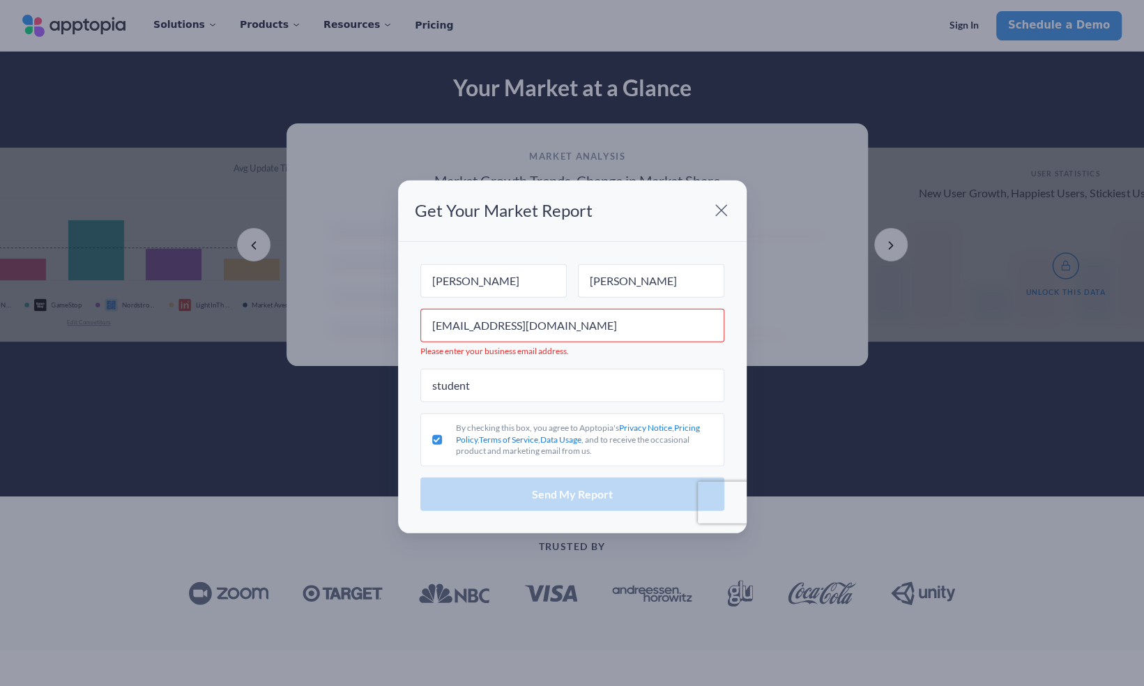
click at [717, 201] on span at bounding box center [722, 211] width 28 height 28
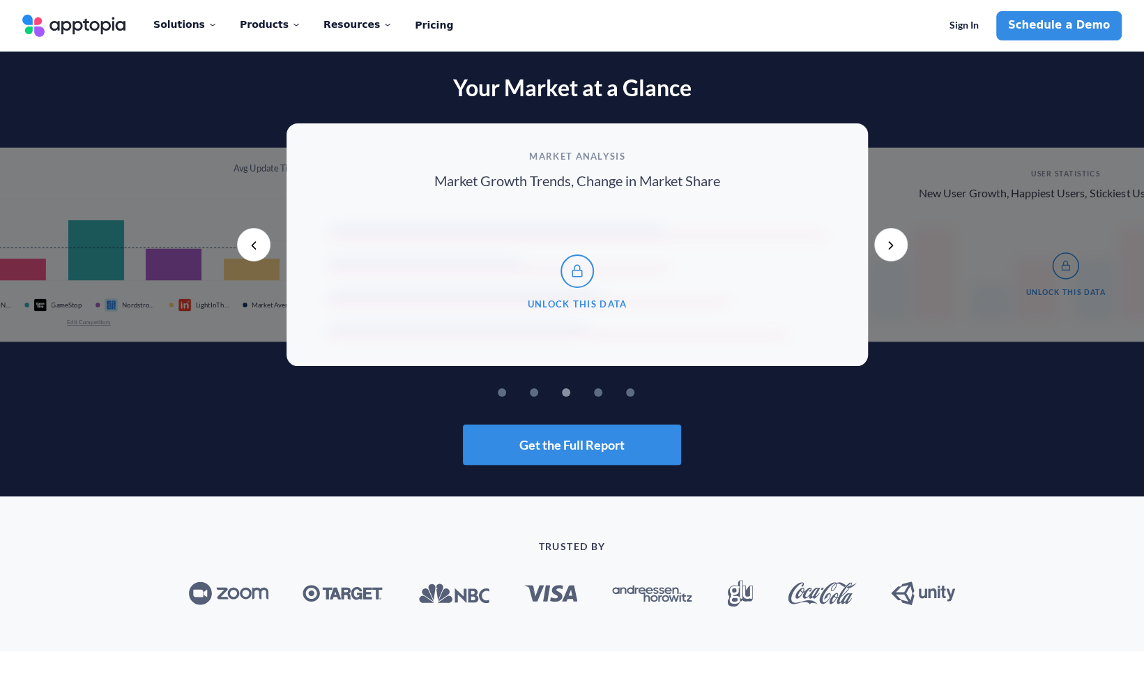
click at [266, 231] on rect at bounding box center [89, 239] width 420 height 91
click at [264, 237] on button "Previous" at bounding box center [253, 244] width 33 height 33
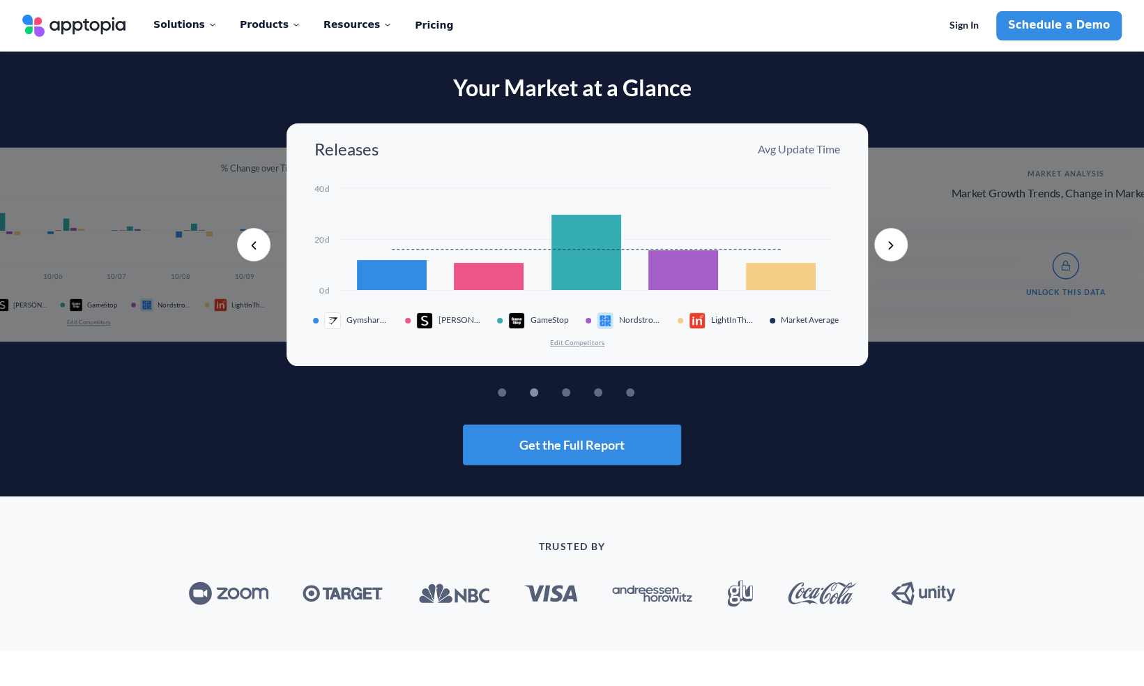
click at [264, 237] on button "Previous" at bounding box center [253, 244] width 33 height 33
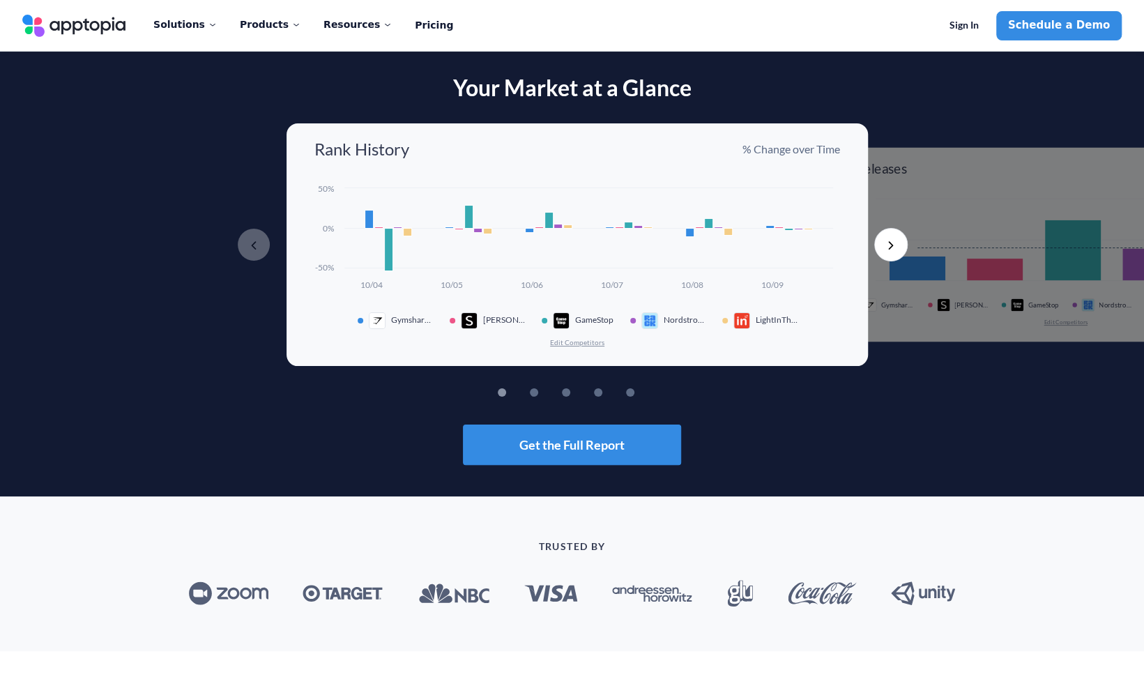
click at [340, 170] on div "Rank History % Change over Time Created with Highcharts 10.3.3 10/04 10/05 10/0…" at bounding box center [577, 244] width 581 height 243
